Goal: Task Accomplishment & Management: Manage account settings

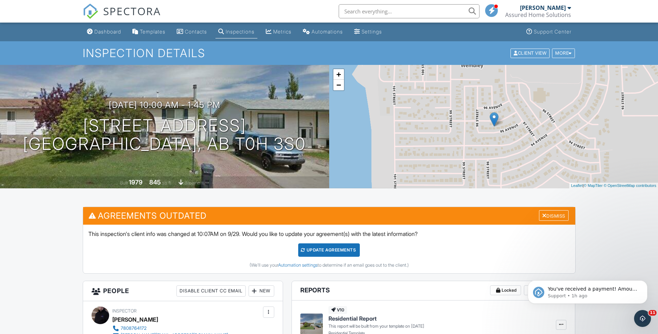
click at [111, 11] on span "SPECTORA" at bounding box center [132, 11] width 58 height 15
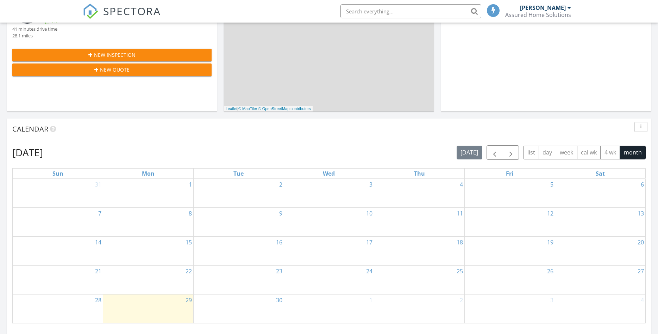
scroll to position [359, 0]
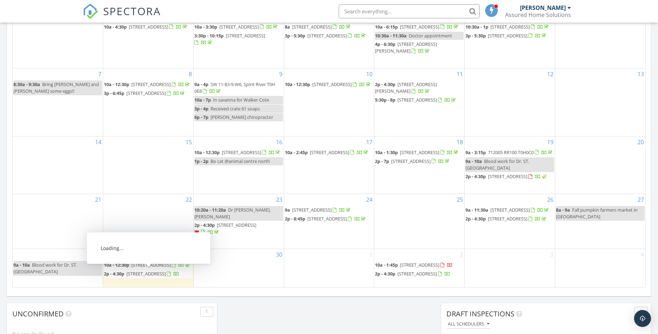
click at [173, 276] on span "2p - 4:30p 12122 94A St, Grande Prairie T8V 5C3" at bounding box center [141, 273] width 75 height 7
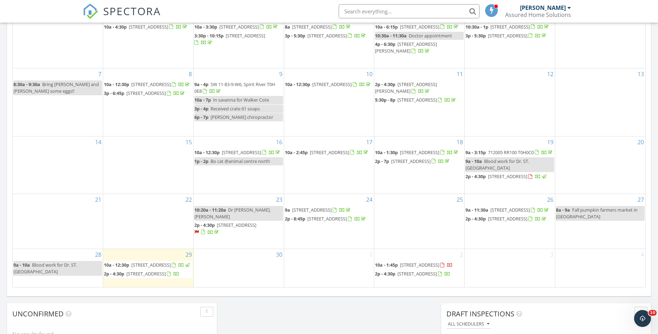
scroll to position [0, 0]
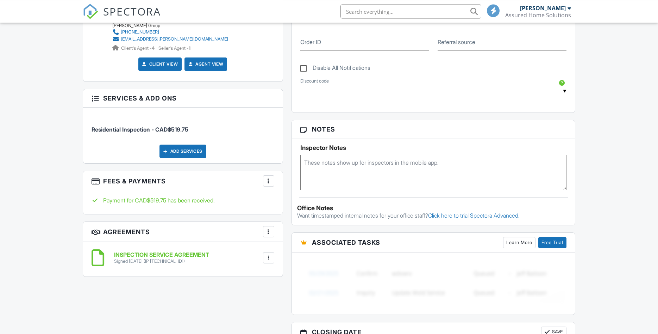
scroll to position [383, 0]
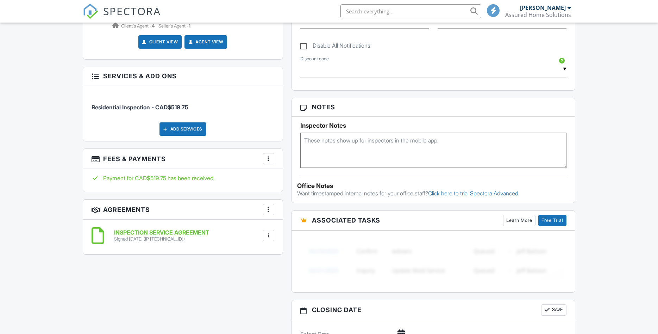
click at [268, 155] on div at bounding box center [268, 158] width 7 height 7
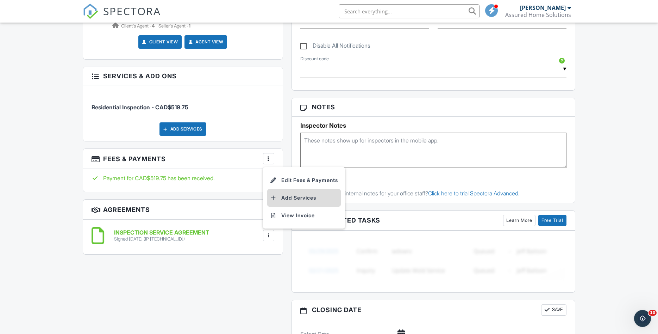
scroll to position [0, 0]
click at [287, 197] on li "Add Services" at bounding box center [304, 198] width 74 height 18
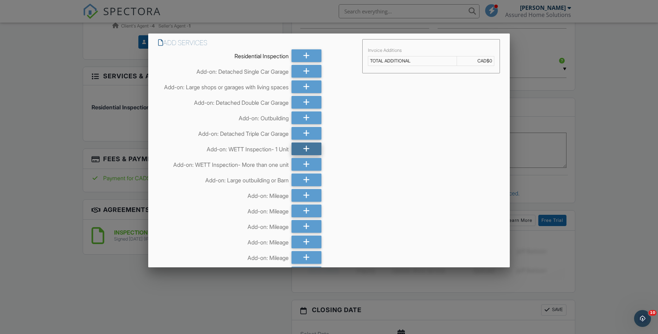
click at [312, 155] on div at bounding box center [307, 148] width 30 height 13
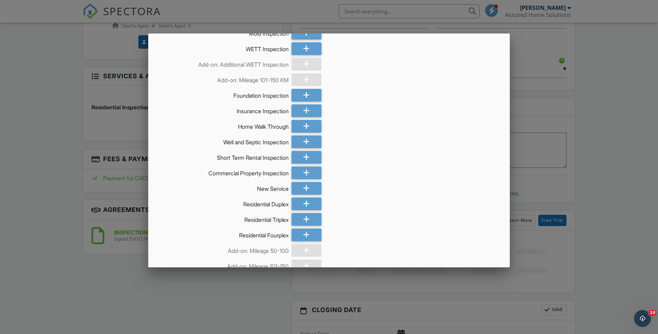
scroll to position [467, 0]
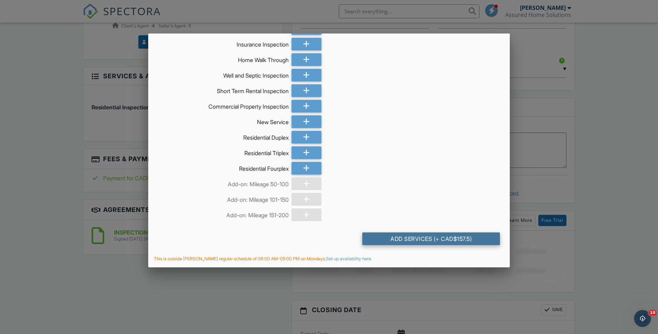
click at [452, 240] on div "Add Services (+ CAD$157.5)" at bounding box center [431, 238] width 138 height 13
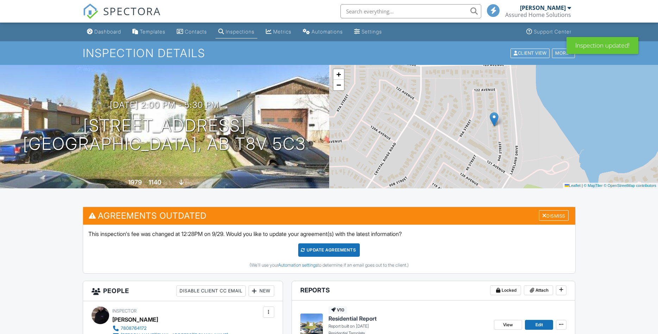
click at [335, 247] on div "Update Agreements" at bounding box center [329, 249] width 62 height 13
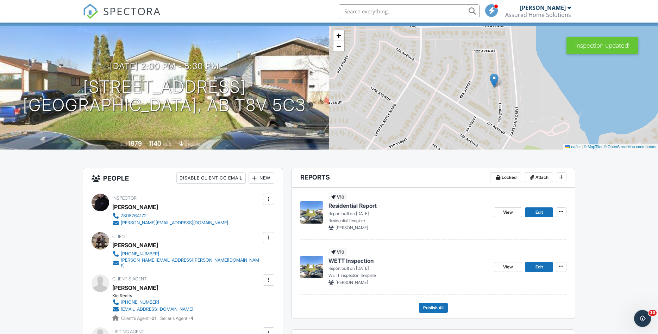
click at [137, 15] on span "SPECTORA" at bounding box center [132, 11] width 58 height 15
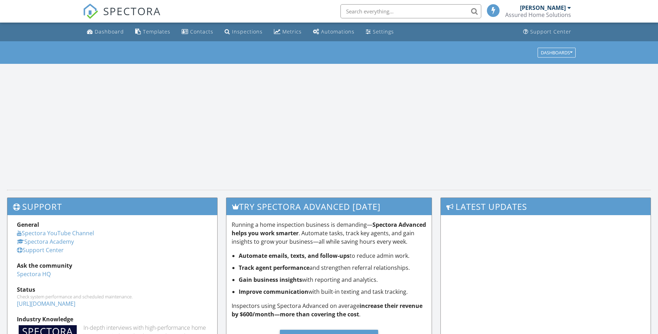
click at [353, 10] on input "text" at bounding box center [411, 11] width 141 height 14
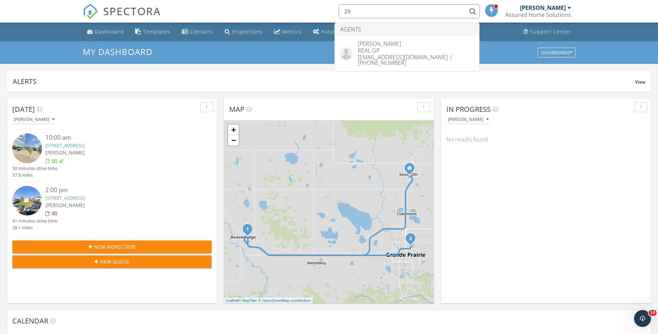
type input "2"
drag, startPoint x: 407, startPoint y: 10, endPoint x: 402, endPoint y: 11, distance: 4.9
click at [402, 11] on input "2911" at bounding box center [409, 11] width 141 height 14
type input "2"
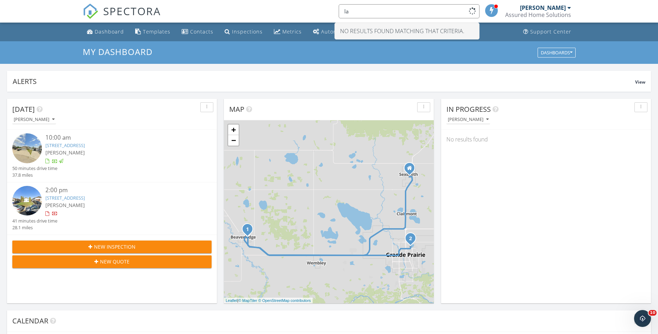
type input "l"
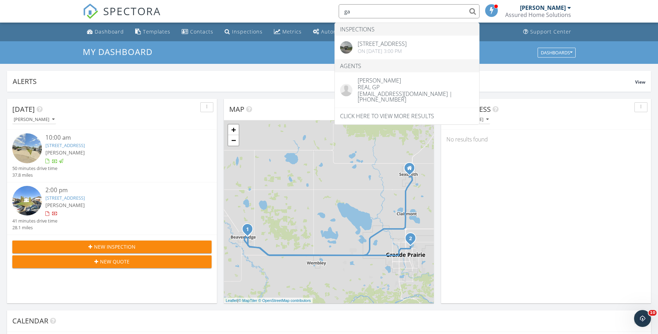
type input "g"
type input "soriano"
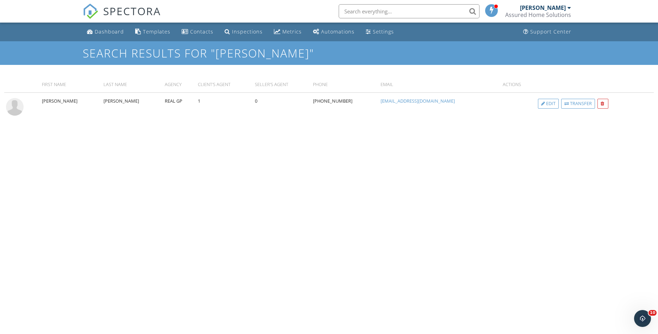
click at [116, 12] on span "SPECTORA" at bounding box center [132, 11] width 58 height 15
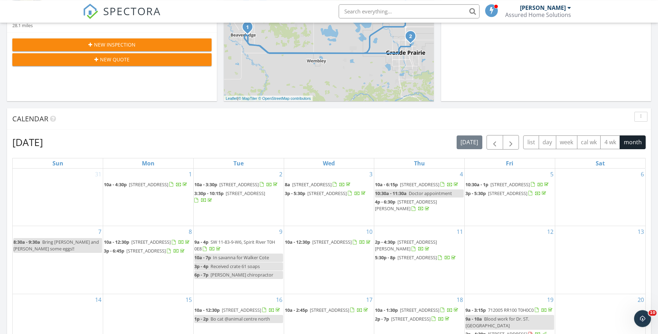
scroll to position [189, 0]
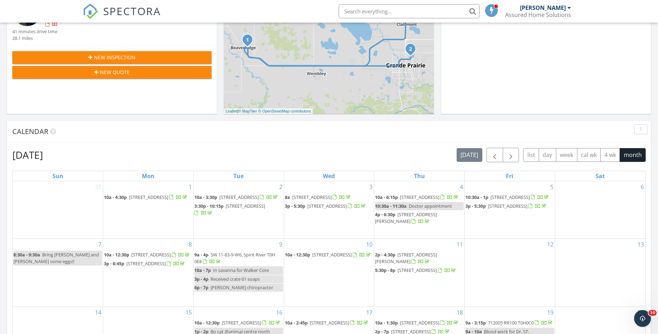
click at [392, 10] on input "text" at bounding box center [409, 11] width 141 height 14
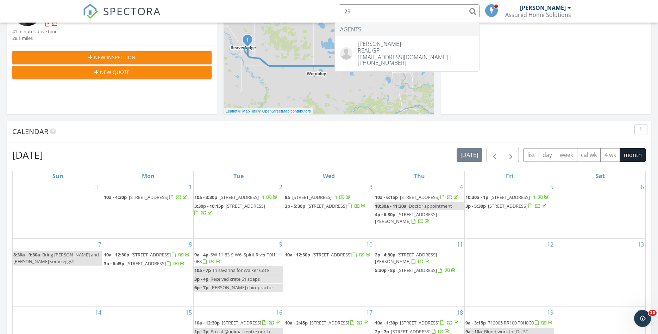
type input "2"
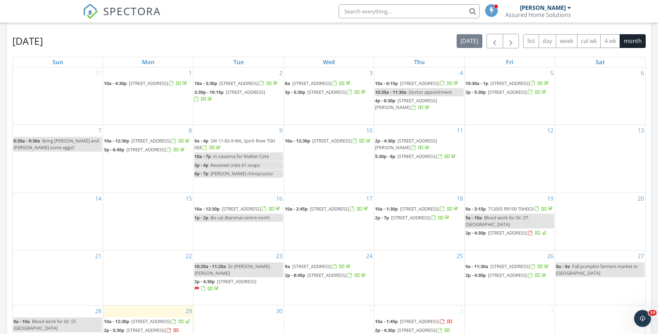
scroll to position [381, 0]
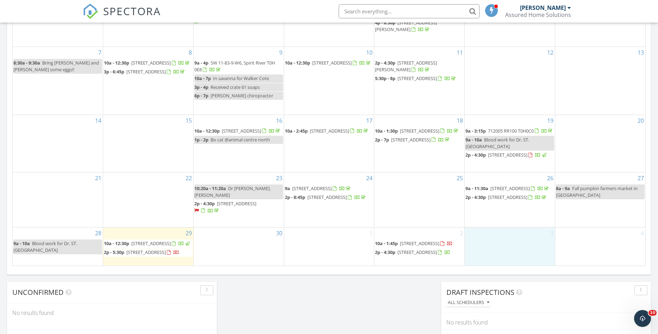
click at [483, 243] on td "3" at bounding box center [510, 246] width 91 height 38
click at [507, 196] on link "Inspection" at bounding box center [510, 197] width 36 height 11
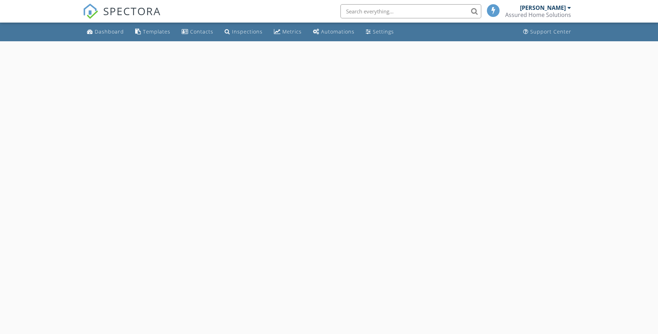
select select "9"
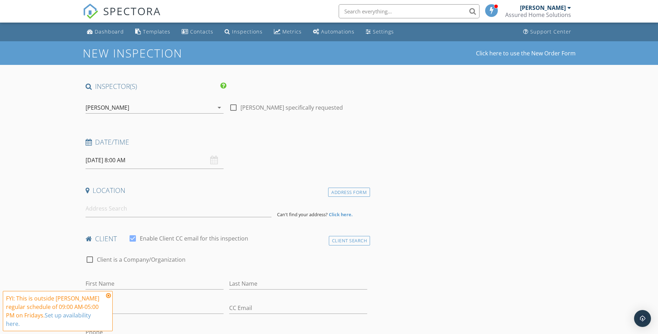
click at [139, 168] on input "[DATE] 8:00 AM" at bounding box center [155, 159] width 138 height 17
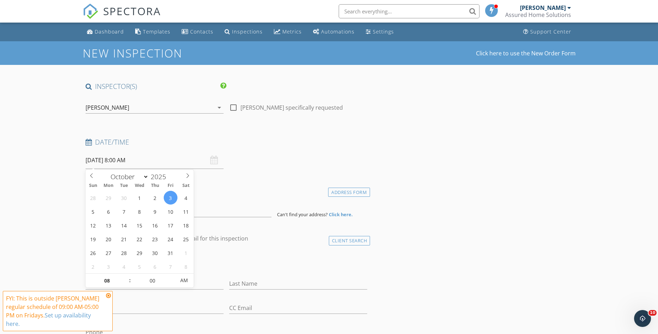
click at [129, 274] on span ":" at bounding box center [130, 280] width 2 height 14
type input "09"
type input "[DATE] 9:00 AM"
click at [125, 278] on span at bounding box center [126, 276] width 5 height 7
type input "10"
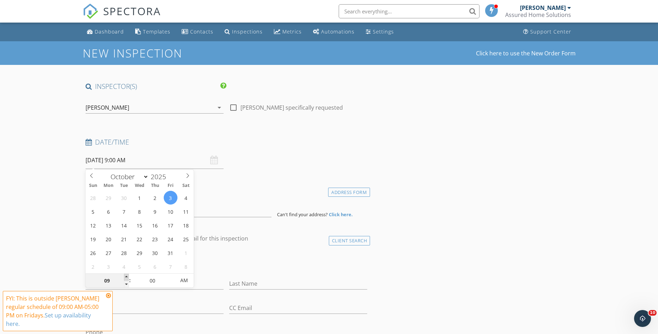
type input "10/03/2025 10:00 AM"
click at [125, 278] on span at bounding box center [126, 276] width 5 height 7
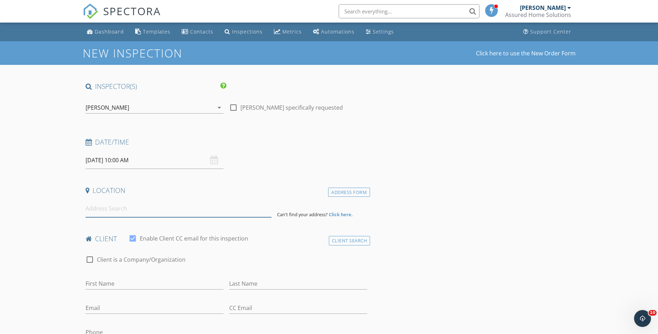
paste input "742033 Range Road 53 Rural Grande Prairie No. 1, County of, Alberta T0H3C0"
type input "742033 Range Road 53, Sexsmith, AB, Canada"
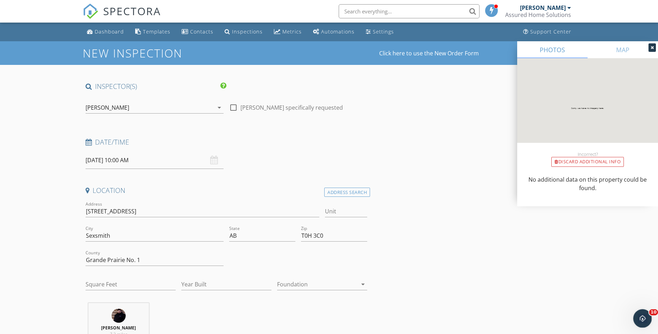
click at [644, 313] on div "Open Intercom Messenger" at bounding box center [641, 316] width 23 height 23
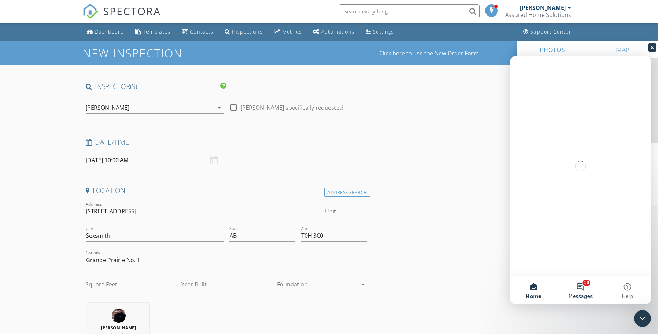
click at [585, 290] on button "10 Messages" at bounding box center [580, 290] width 47 height 28
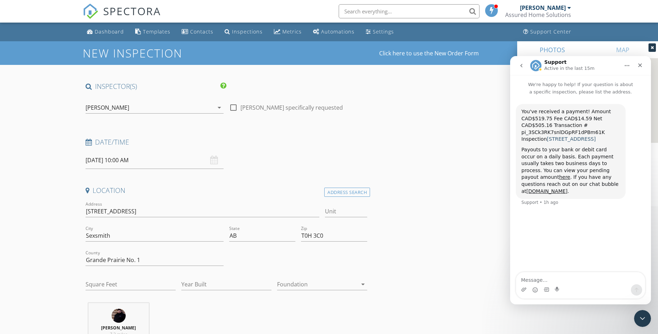
click at [574, 141] on link "9751 69 Ave, Grande Prairie, AB T8V 5E4" at bounding box center [571, 139] width 49 height 6
click at [344, 211] on input "Unit" at bounding box center [346, 211] width 42 height 12
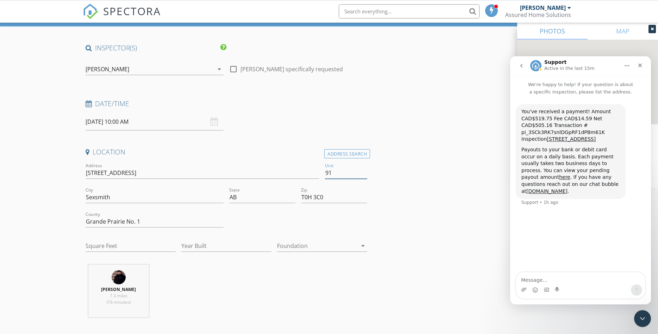
scroll to position [72, 0]
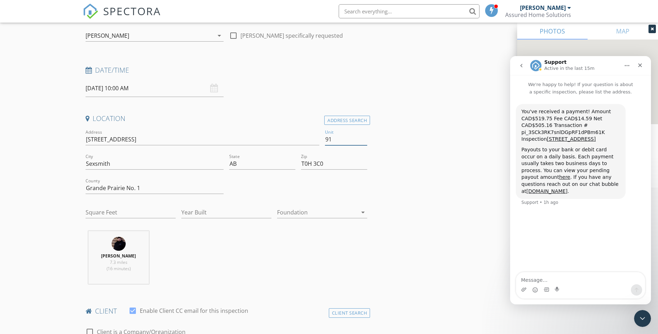
type input "91"
click at [111, 216] on input "Square Feet" at bounding box center [131, 212] width 90 height 12
type input "1290"
type input "1997"
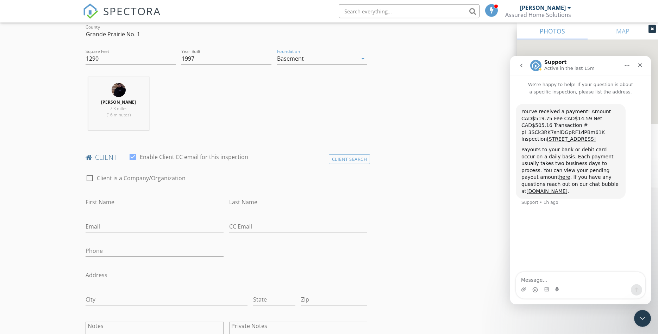
scroll to position [287, 0]
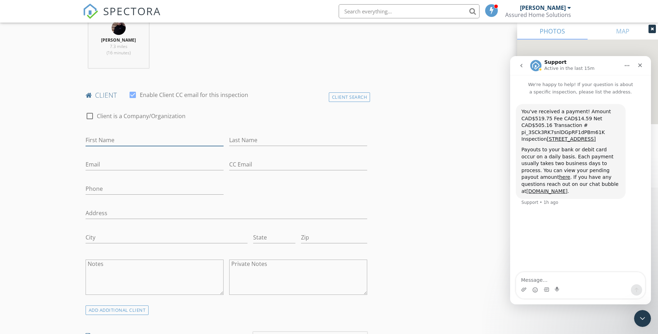
click at [140, 142] on input "First Name" at bounding box center [155, 140] width 138 height 12
type input "Trish"
type input "D"
type input "Holubowich"
type input "dtholub@gmail.com"
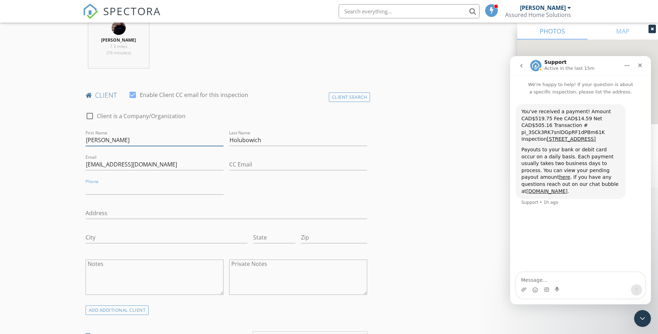
click at [115, 142] on input "Trish" at bounding box center [155, 140] width 138 height 12
type input "Trisha"
click at [125, 186] on input "Phone" at bounding box center [155, 189] width 138 height 12
click at [122, 191] on input "Phone" at bounding box center [155, 189] width 138 height 12
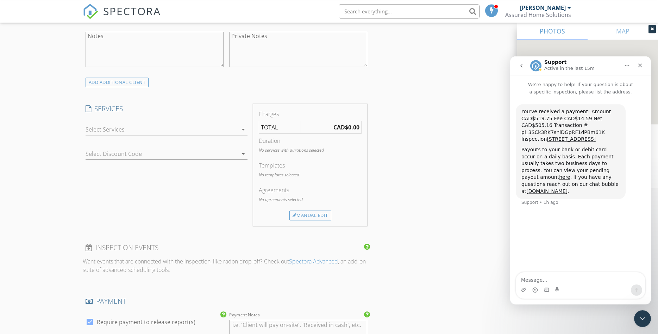
scroll to position [527, 0]
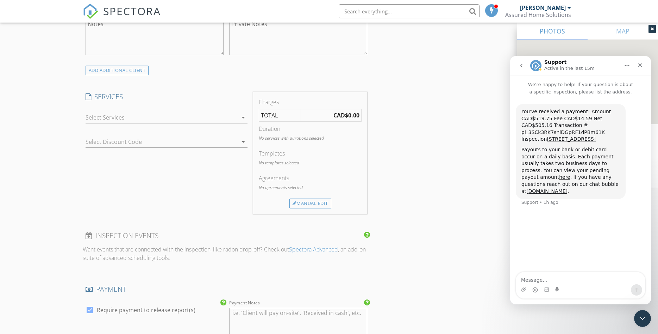
type input "587-253-2911"
click at [236, 112] on div at bounding box center [162, 117] width 152 height 11
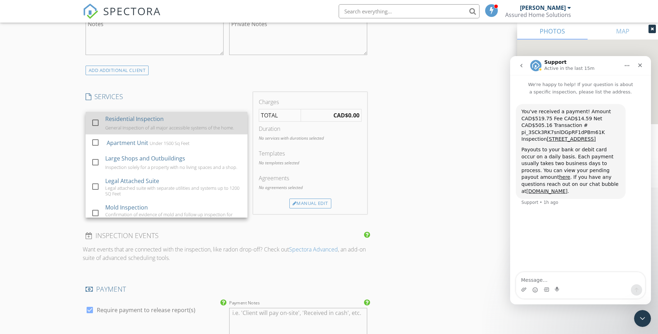
click at [226, 123] on div "Residential Inspection General Inspection of all major accessible systems of th…" at bounding box center [173, 123] width 137 height 23
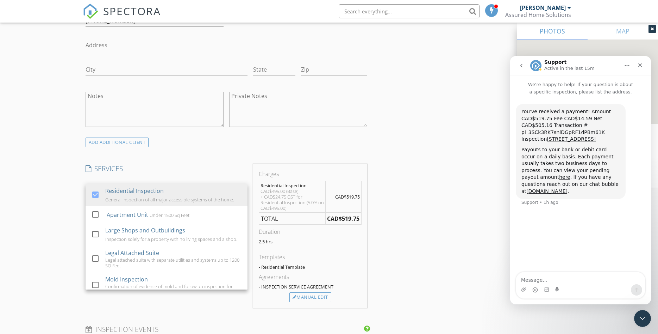
scroll to position [599, 0]
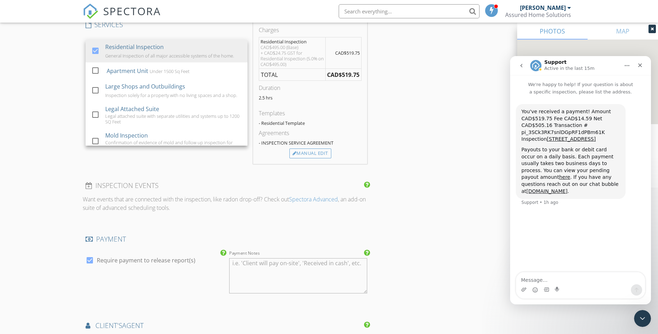
click at [19, 89] on div "New Inspection Click here to use the New Order Form INSPECTOR(S) check_box Bren…" at bounding box center [329, 68] width 658 height 1252
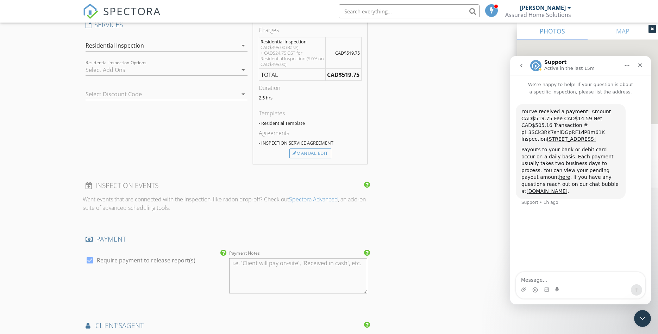
click at [203, 74] on div at bounding box center [162, 69] width 152 height 11
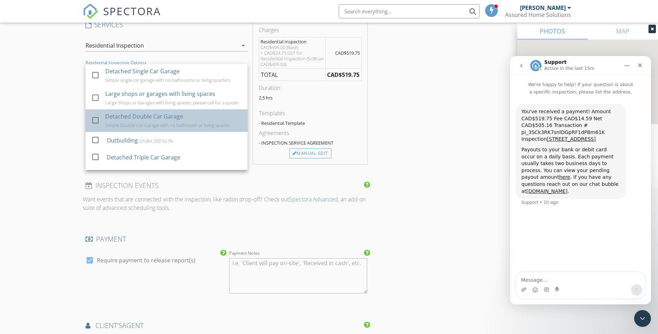
click at [184, 124] on div "Simple Double Car Garage with no bathroom or living spaces." at bounding box center [167, 125] width 125 height 6
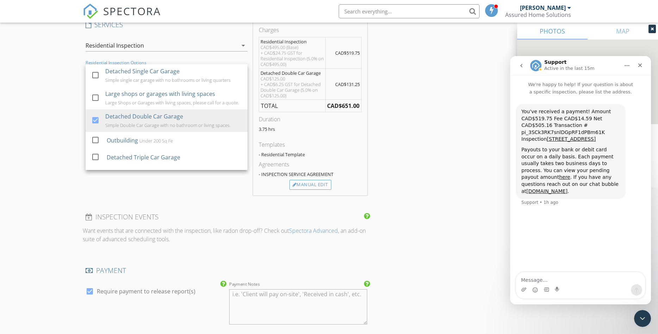
click at [407, 144] on div "INSPECTOR(S) check_box Brent Kennedy PRIMARY Brent Kennedy arrow_drop_down chec…" at bounding box center [329, 96] width 493 height 1226
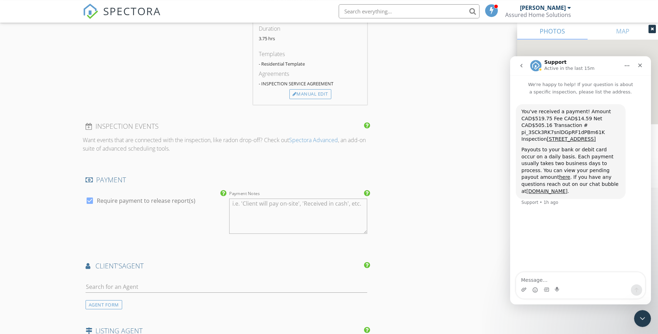
scroll to position [790, 0]
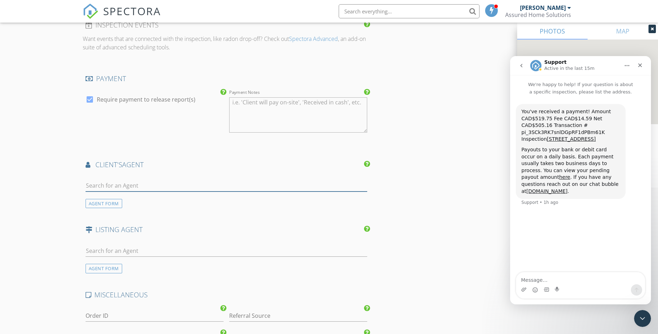
click at [175, 189] on input "text" at bounding box center [227, 186] width 282 height 12
type input "\"
type input "Jason Meas"
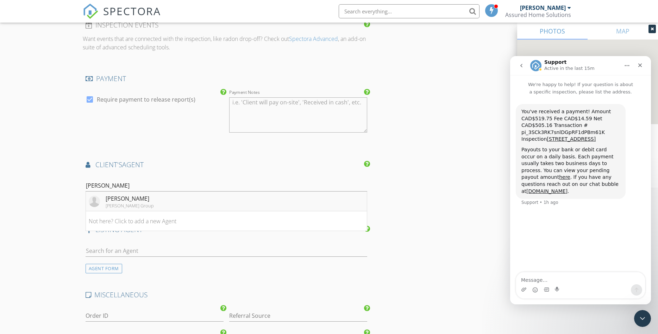
click at [175, 203] on li "Jason Meashaw Sutton Group" at bounding box center [226, 201] width 281 height 20
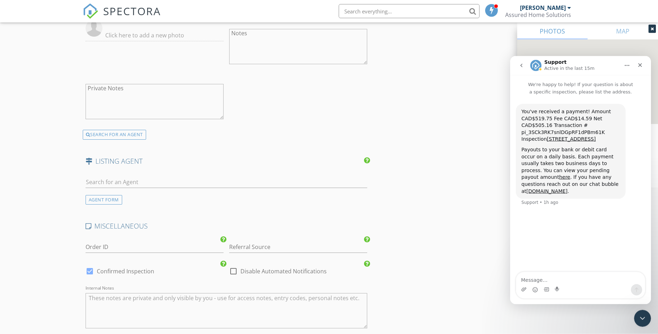
scroll to position [1030, 0]
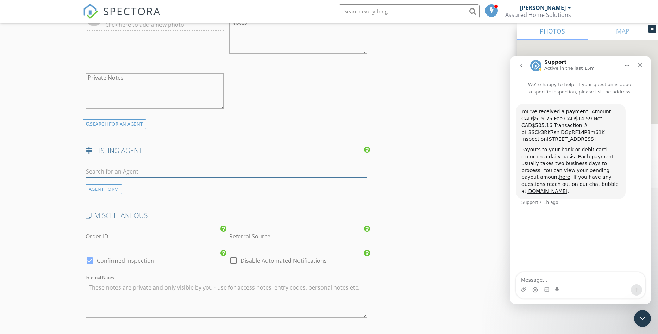
click at [172, 167] on input "text" at bounding box center [227, 172] width 282 height 12
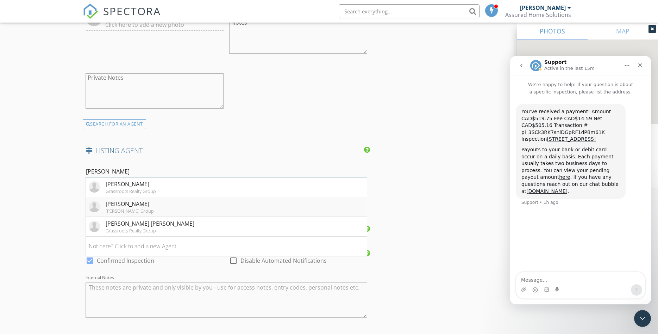
type input "Daniel"
click at [179, 204] on li "Daniel Cram Sutton Group" at bounding box center [226, 207] width 281 height 20
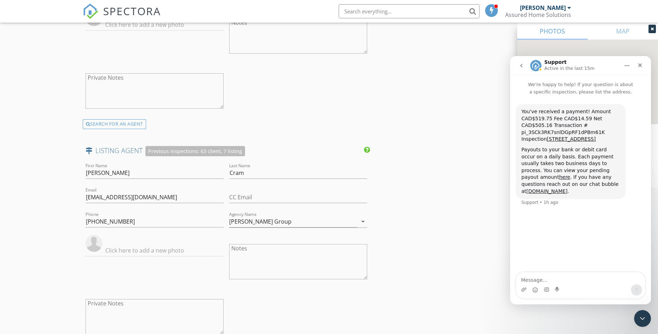
click at [637, 66] on div "Close" at bounding box center [640, 65] width 13 height 13
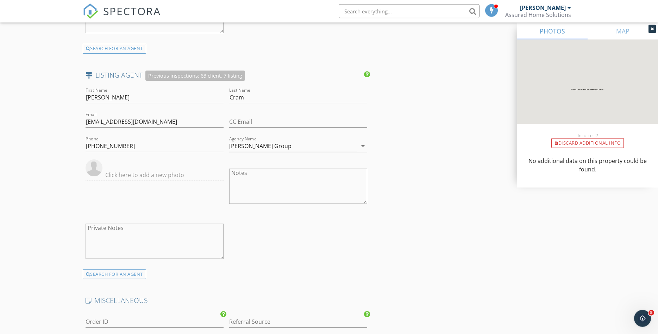
scroll to position [1312, 0]
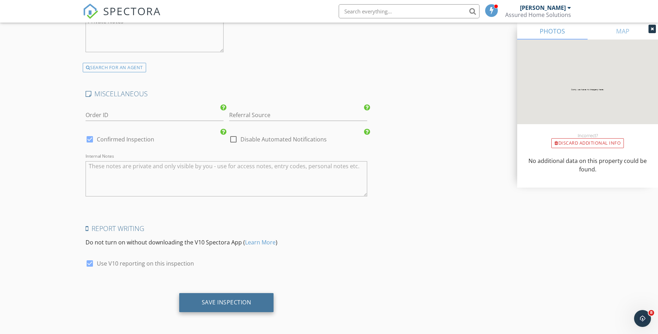
click at [245, 301] on div "Save Inspection" at bounding box center [227, 301] width 50 height 7
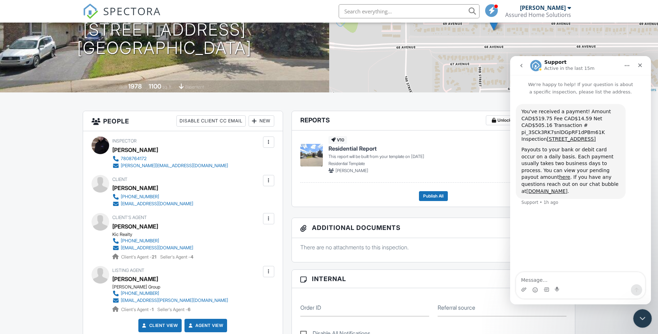
click at [644, 319] on icon "Close Intercom Messenger" at bounding box center [642, 317] width 8 height 8
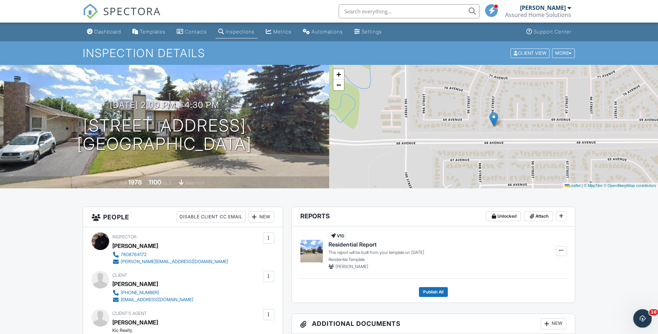
click at [635, 316] on div "Open Intercom Messenger" at bounding box center [641, 316] width 23 height 23
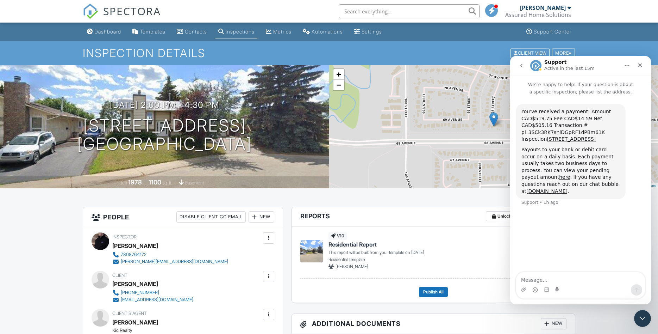
click at [523, 65] on icon "go back" at bounding box center [522, 66] width 6 height 6
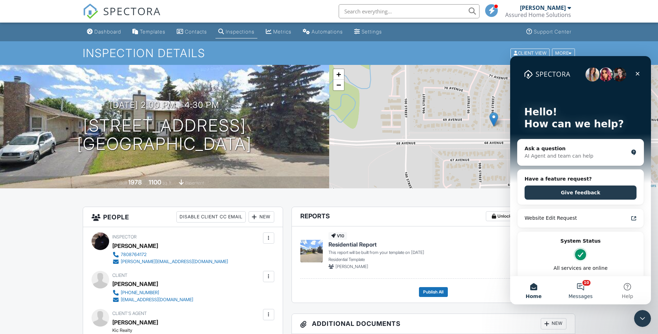
click at [582, 293] on span "Messages" at bounding box center [581, 295] width 24 height 5
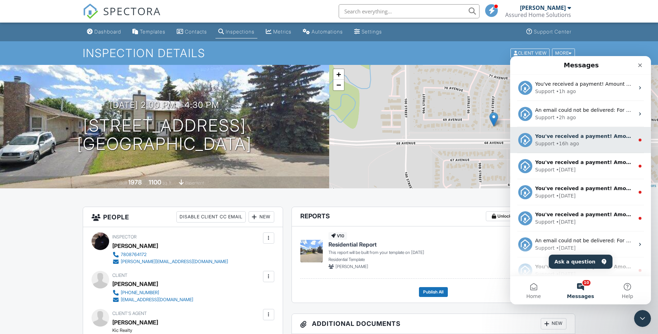
click at [588, 140] on div "Support • 16h ago" at bounding box center [584, 143] width 99 height 7
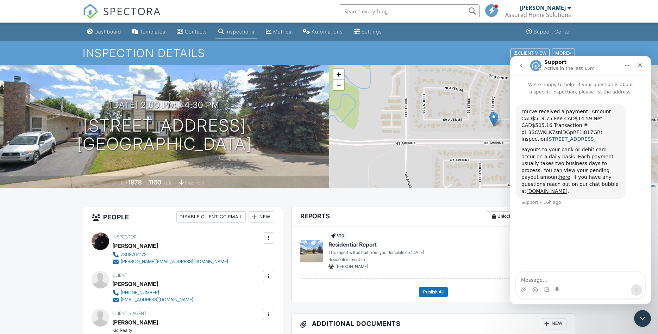
click at [564, 142] on link "12122 94A St, Grande Prairie, AB T8V 5C3" at bounding box center [571, 139] width 49 height 6
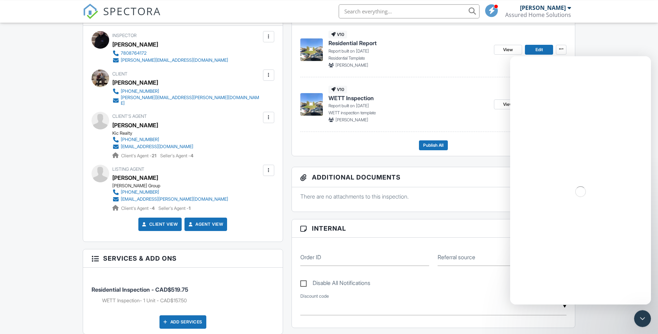
scroll to position [216, 0]
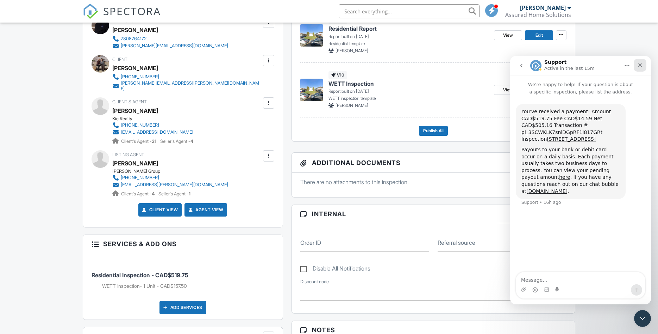
click at [641, 65] on icon "Close" at bounding box center [641, 65] width 4 height 4
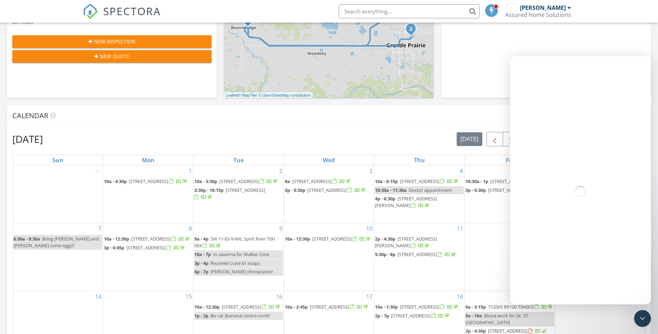
scroll to position [229, 0]
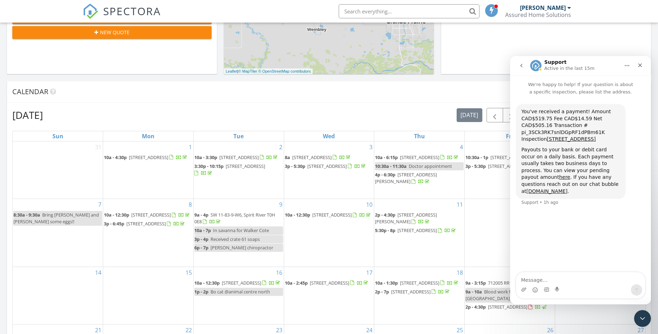
click at [647, 328] on div "September 2025 today list day week cal wk 4 wk month Sun Mon Tue Wed Thu Fri Sa…" at bounding box center [329, 263] width 644 height 320
click at [643, 66] on icon "Close" at bounding box center [641, 65] width 6 height 6
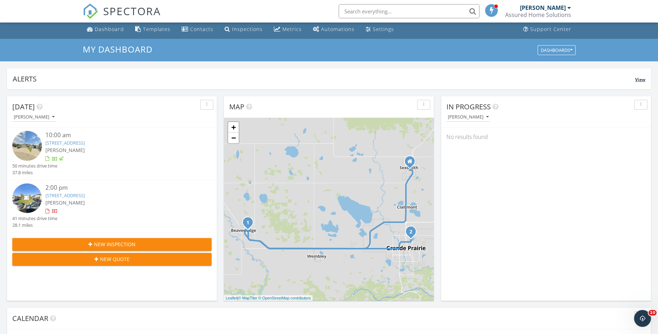
scroll to position [0, 0]
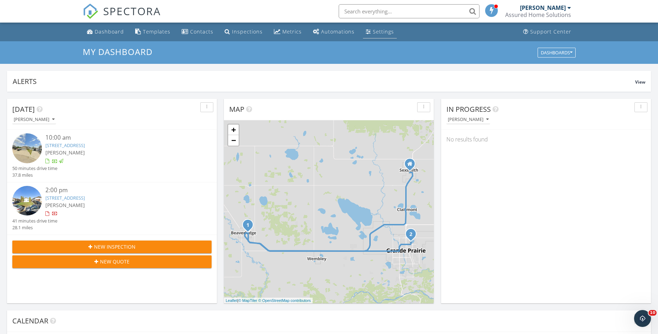
click at [373, 33] on div "Settings" at bounding box center [383, 31] width 21 height 7
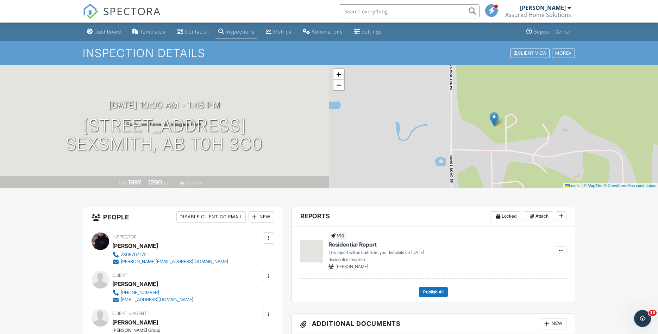
click at [138, 13] on span "SPECTORA" at bounding box center [132, 11] width 58 height 15
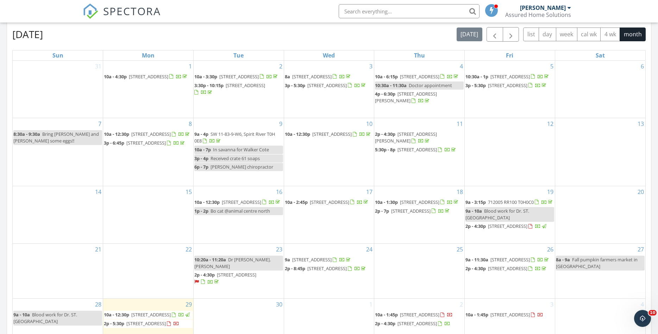
scroll to position [313, 0]
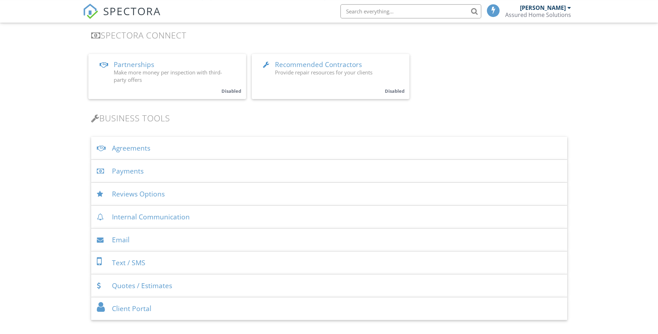
scroll to position [240, 0]
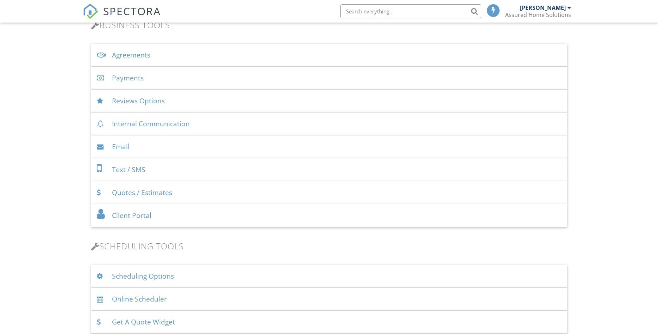
click at [114, 77] on div "Payments" at bounding box center [329, 78] width 476 height 23
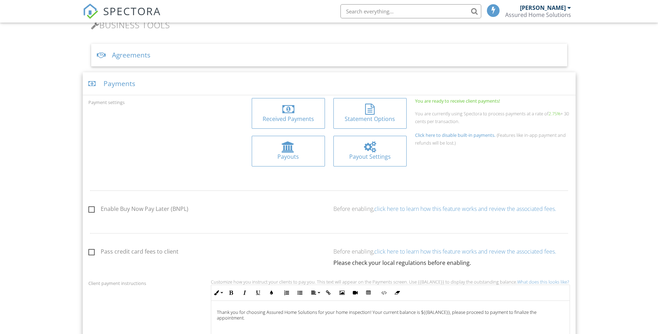
click at [360, 151] on div at bounding box center [370, 146] width 62 height 11
